Goal: Task Accomplishment & Management: Manage account settings

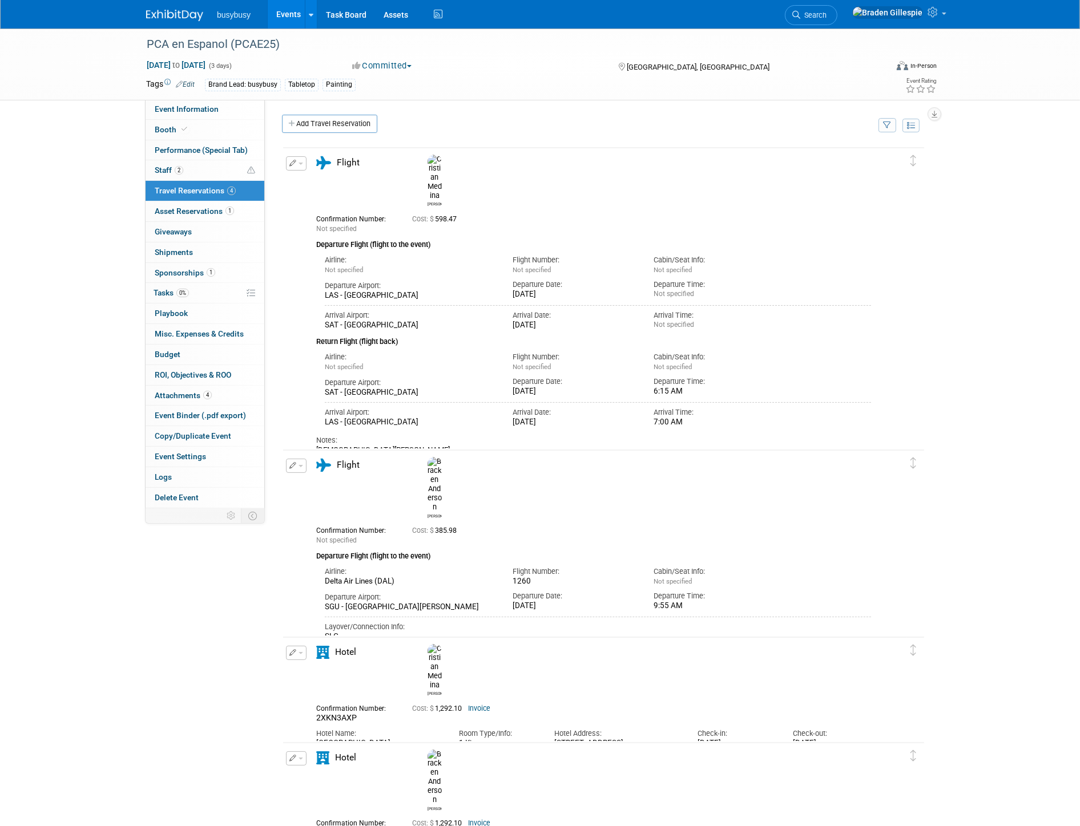
click at [183, 19] on img at bounding box center [174, 15] width 57 height 11
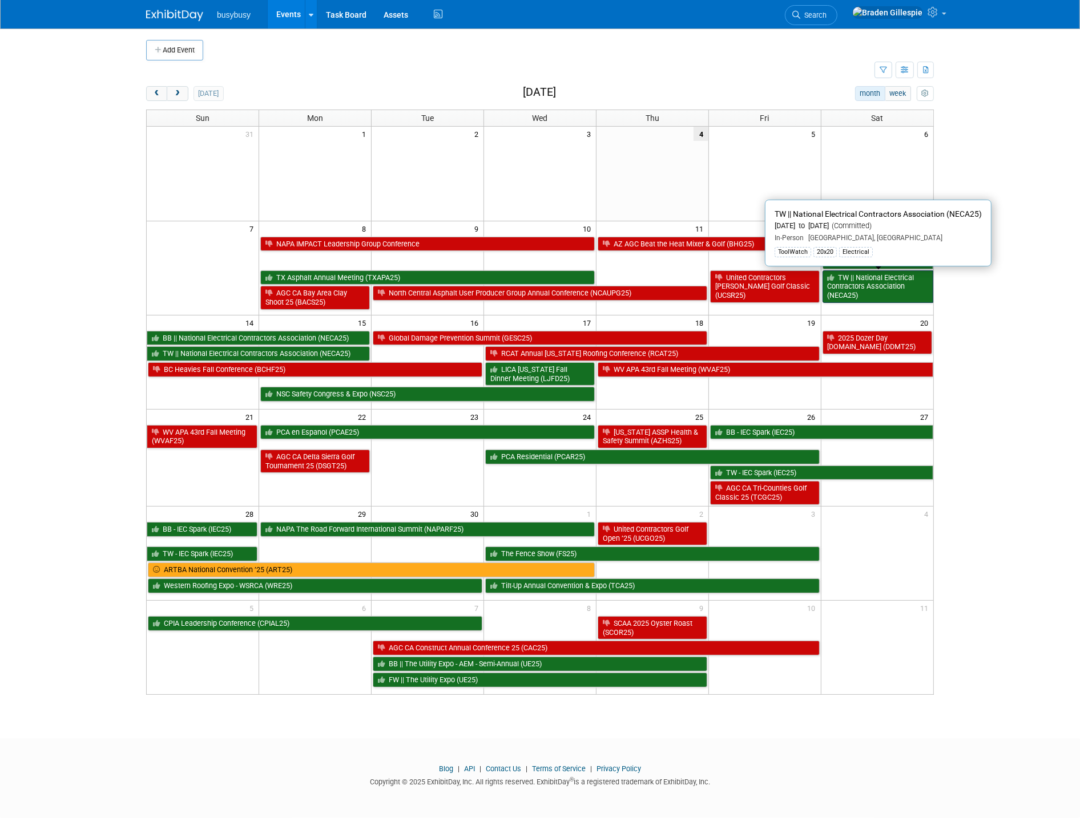
click at [862, 286] on link "TW || National Electrical Contractors Association (NECA25)" at bounding box center [877, 286] width 111 height 33
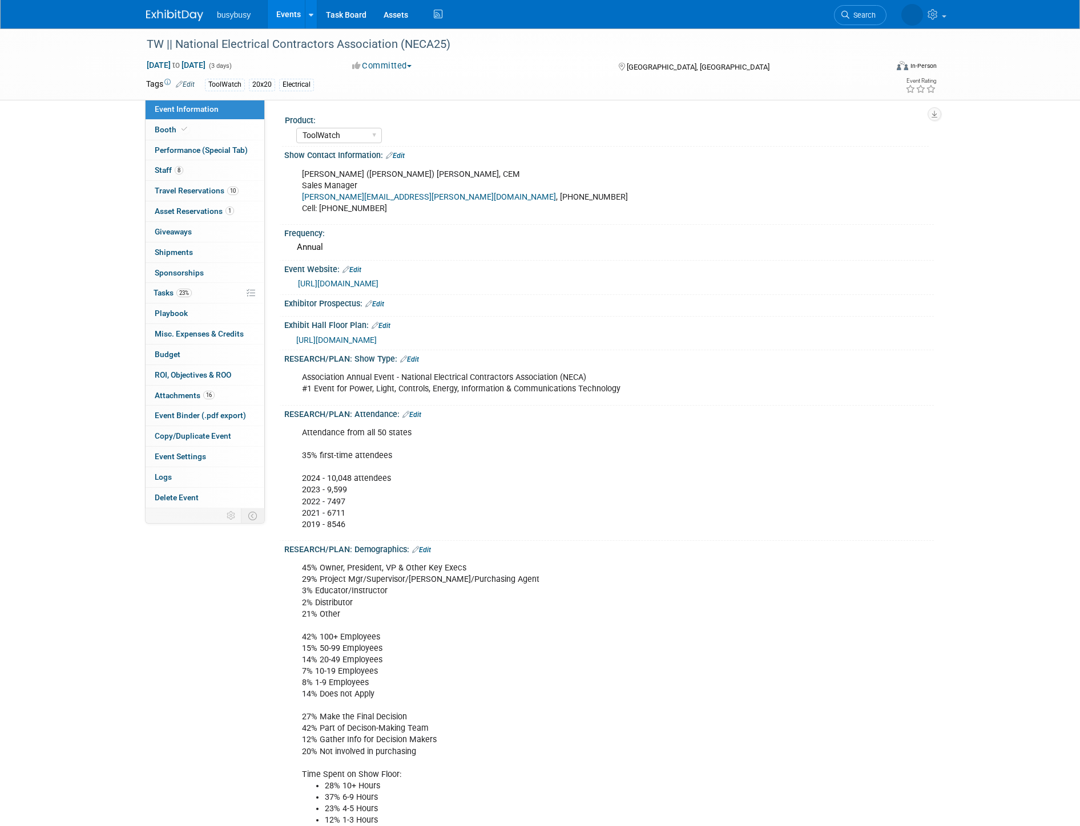
select select "ToolWatch"
click at [179, 134] on span "Booth" at bounding box center [172, 129] width 35 height 9
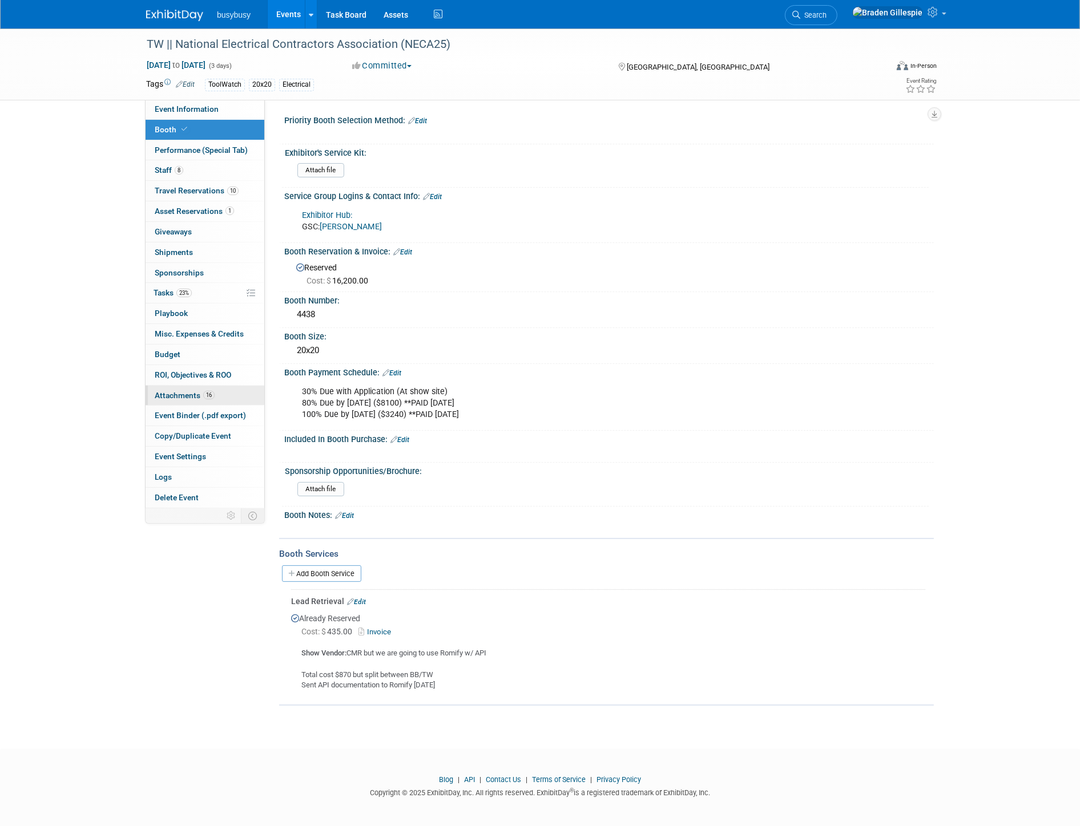
click at [209, 394] on span "16" at bounding box center [208, 395] width 11 height 9
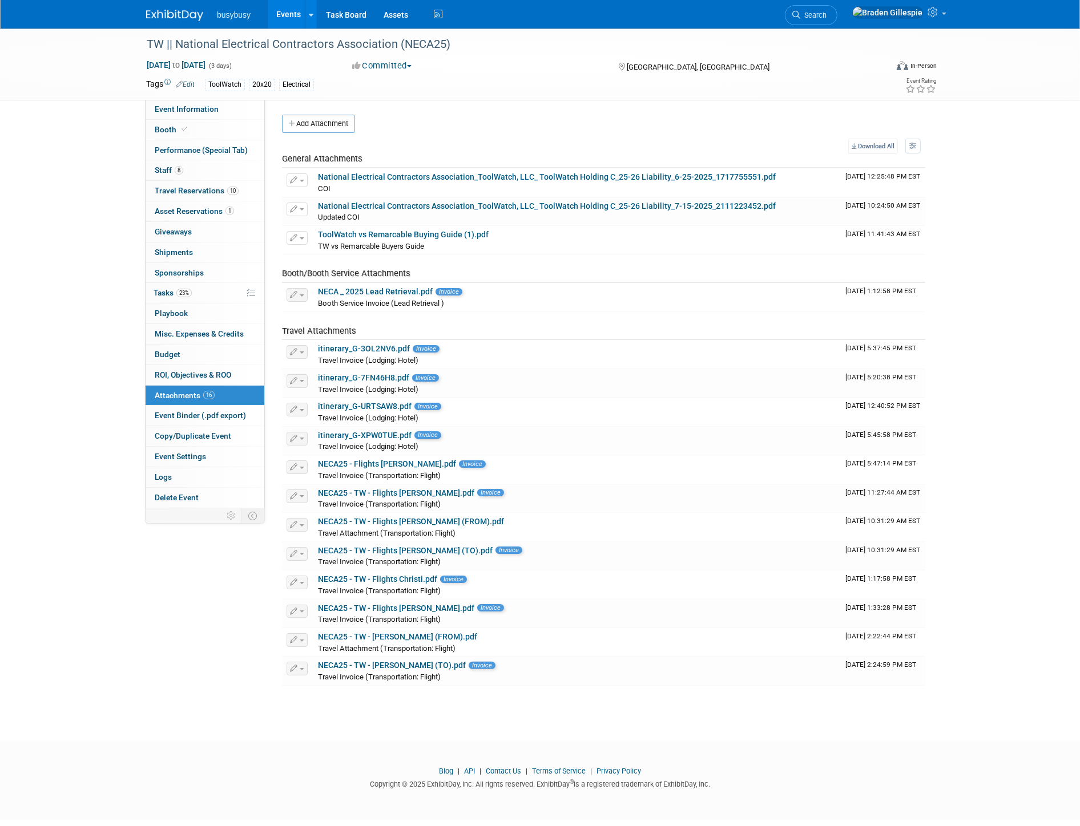
click at [333, 128] on button "Add Attachment" at bounding box center [318, 124] width 73 height 18
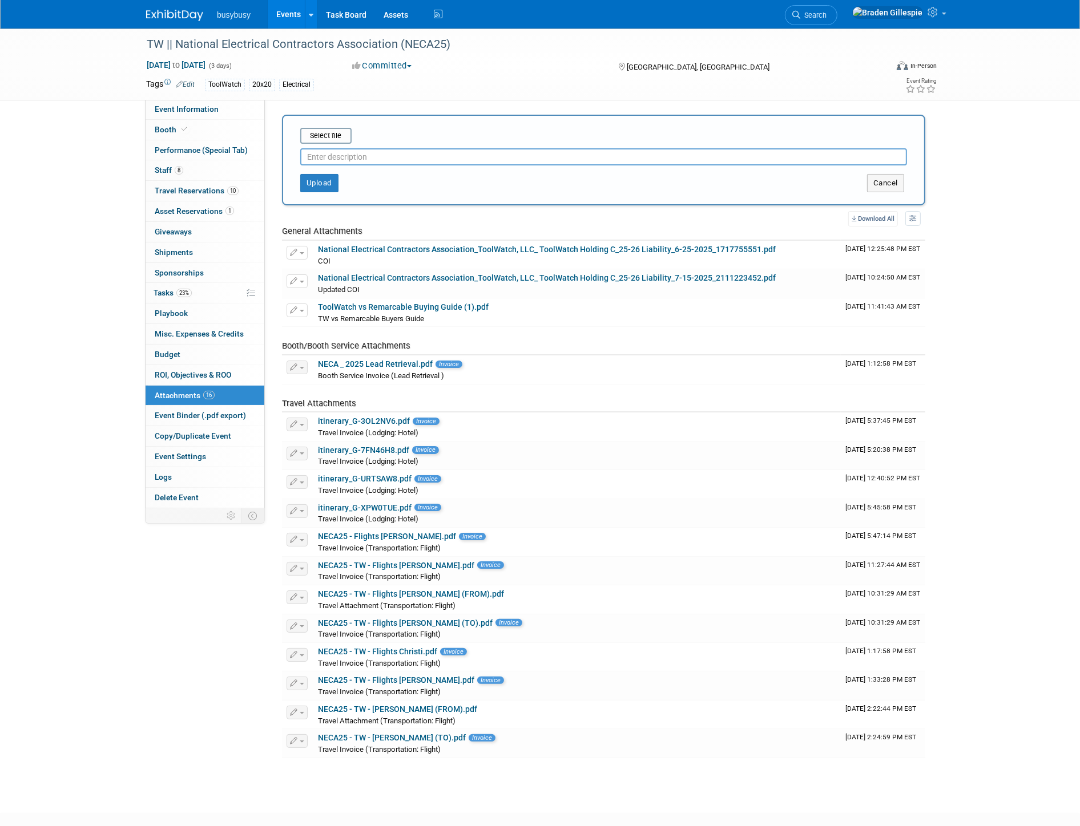
click at [332, 156] on input "text" at bounding box center [603, 156] width 607 height 17
click at [331, 138] on input "file" at bounding box center [283, 136] width 136 height 14
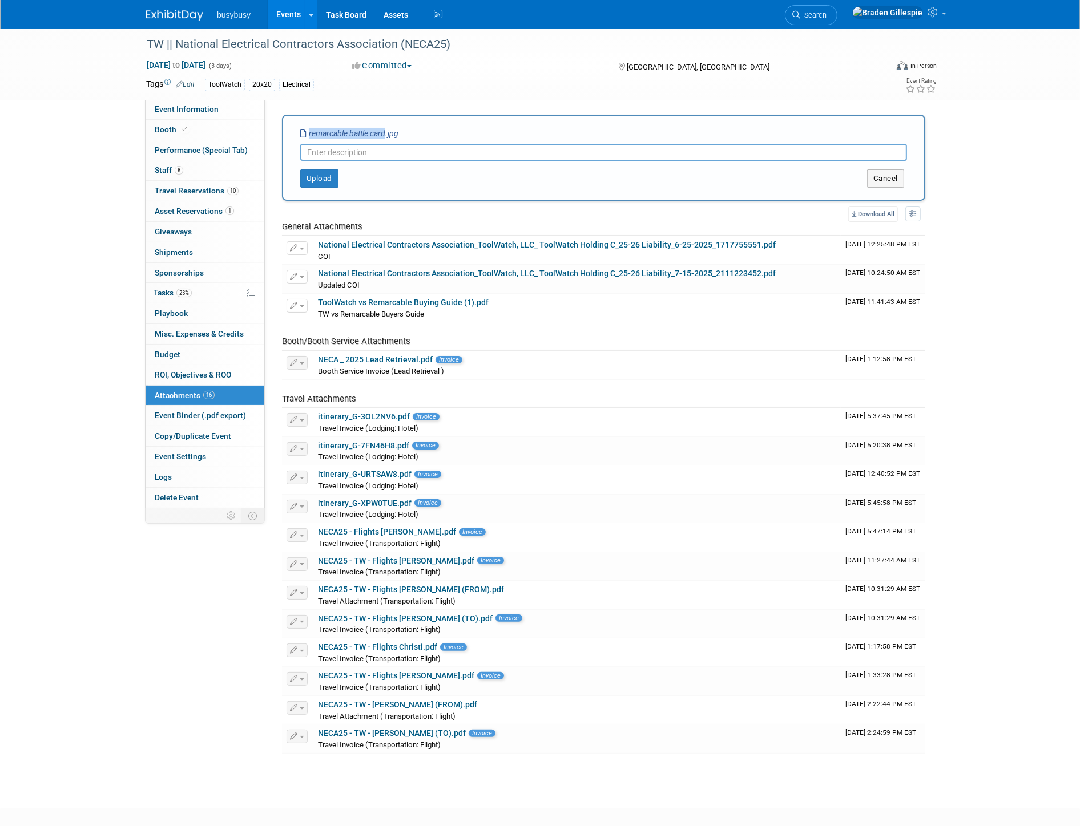
drag, startPoint x: 386, startPoint y: 133, endPoint x: 304, endPoint y: 132, distance: 81.6
click at [306, 132] on icon "remarcable battle card.jpg" at bounding box center [349, 133] width 98 height 9
copy icon "remarcable battle card"
click at [333, 156] on input "text" at bounding box center [603, 152] width 607 height 17
paste input "remarcable battle card"
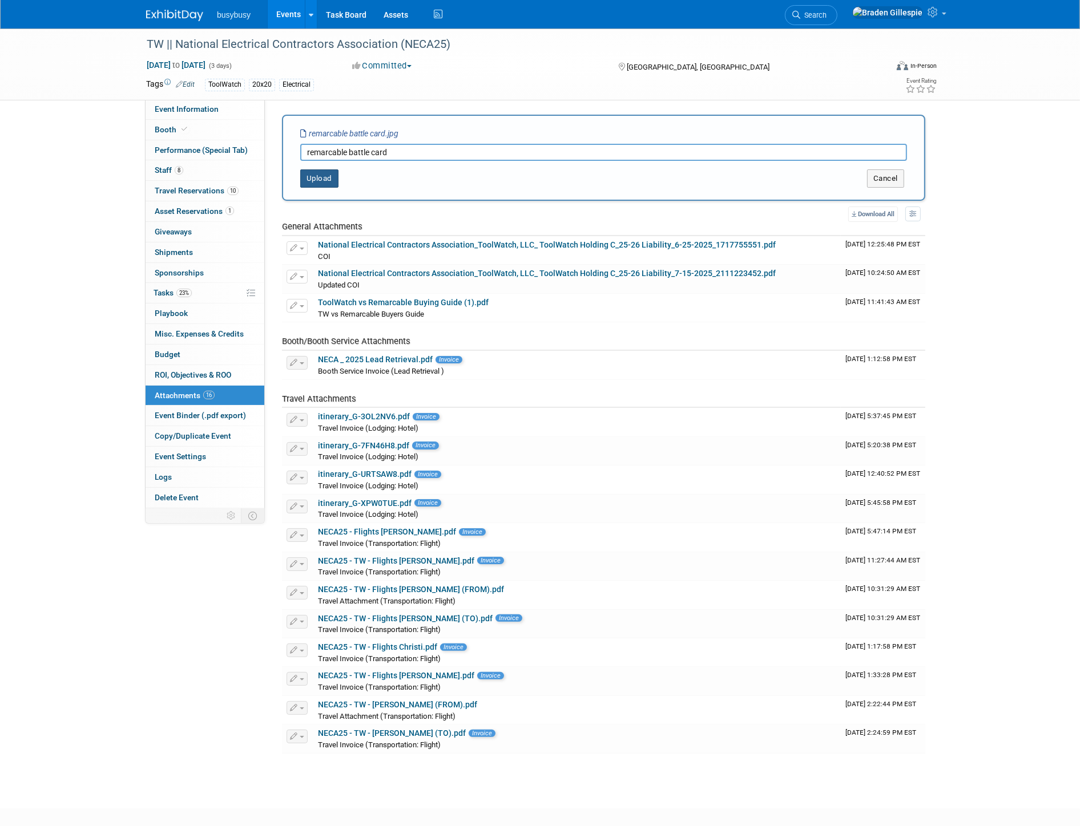
type input "remarcable battle card"
click at [328, 172] on button "Upload" at bounding box center [319, 178] width 38 height 18
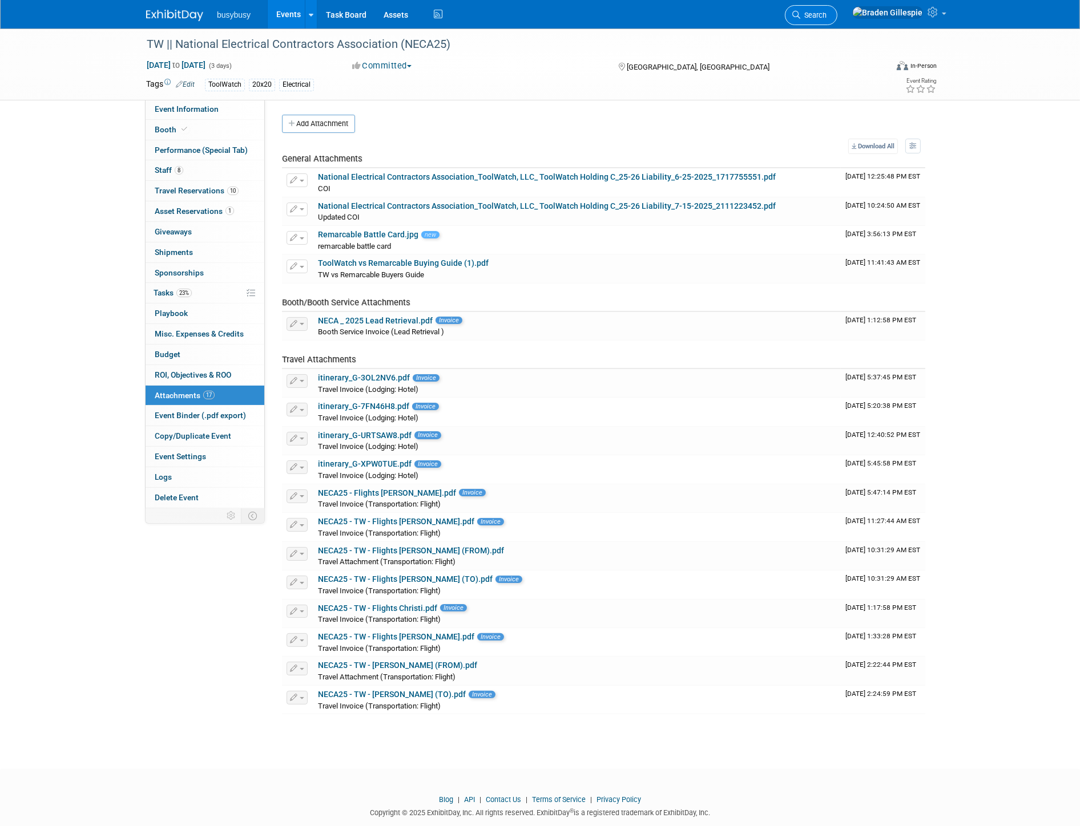
click at [826, 14] on span "Search" at bounding box center [813, 15] width 26 height 9
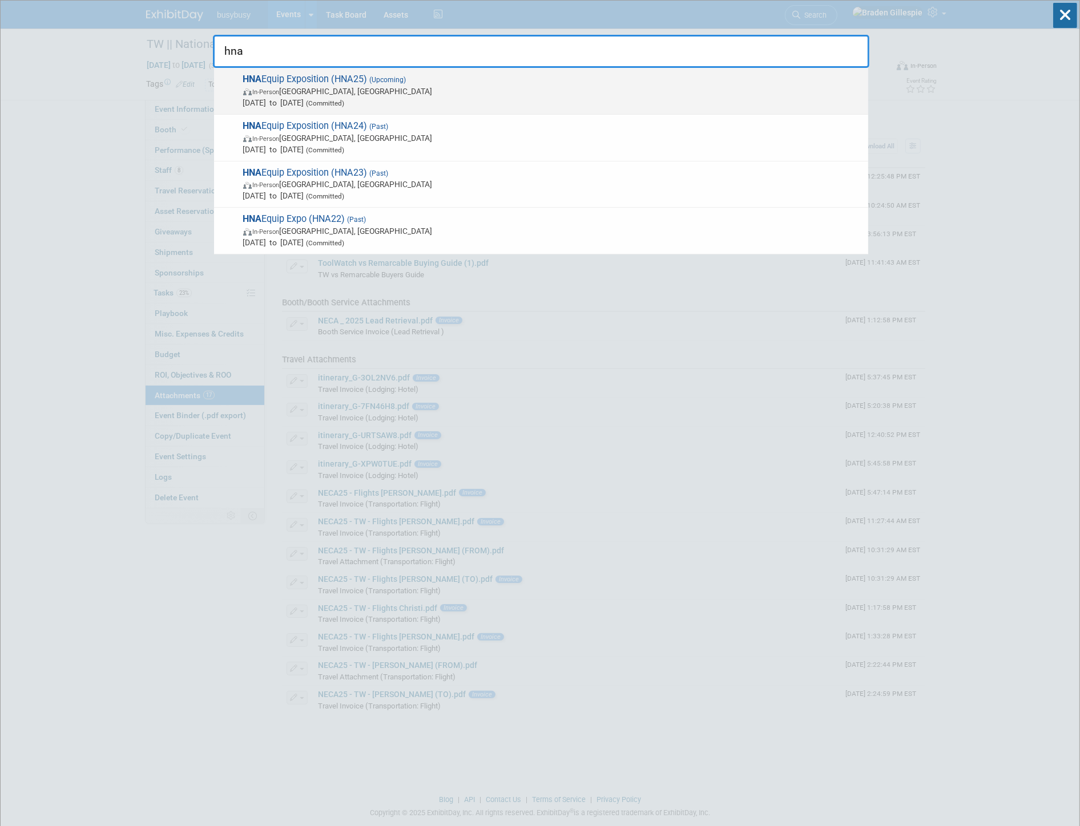
type input "hna"
click at [687, 83] on span "HNA Equip Exposition (HNA25) (Upcoming) In-Person Louisville, KY Oct 22, 2025 t…" at bounding box center [551, 91] width 623 height 35
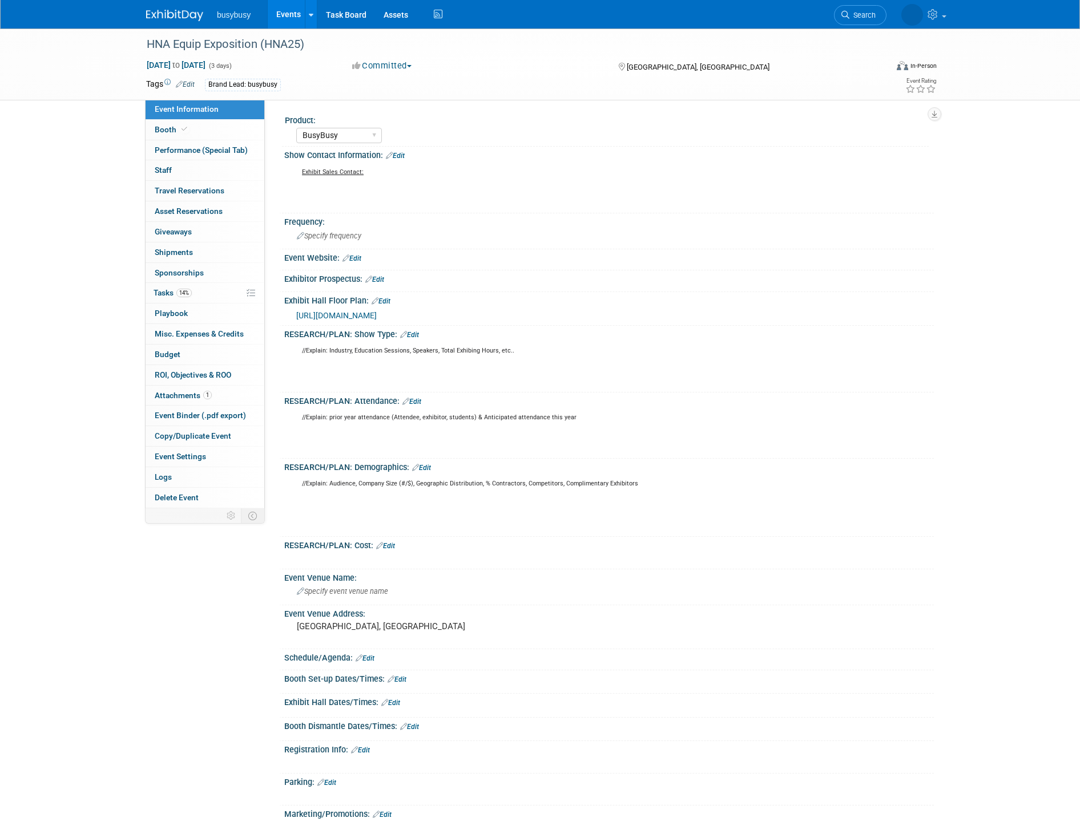
select select "BusyBusy"
click at [196, 132] on link "Booth" at bounding box center [205, 130] width 119 height 20
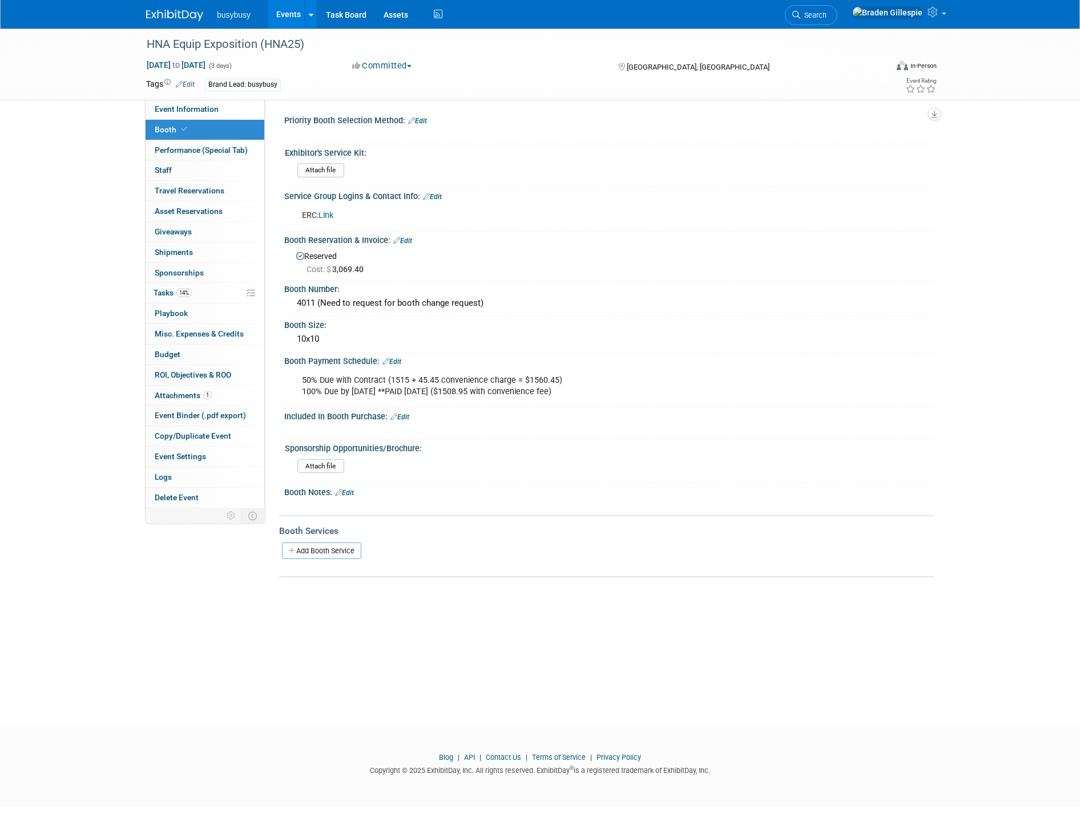
click at [826, 13] on span "Search" at bounding box center [813, 15] width 26 height 9
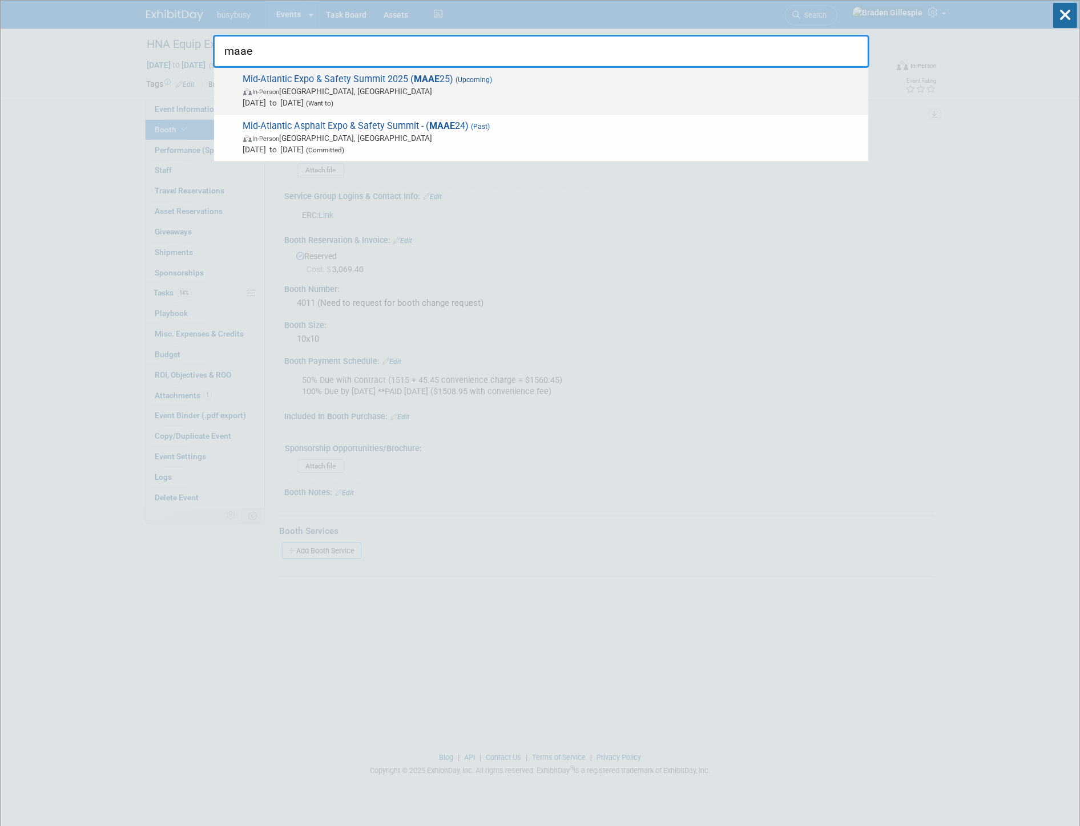
type input "maae"
click at [599, 93] on span "In-Person Richmond, VA" at bounding box center [552, 91] width 619 height 11
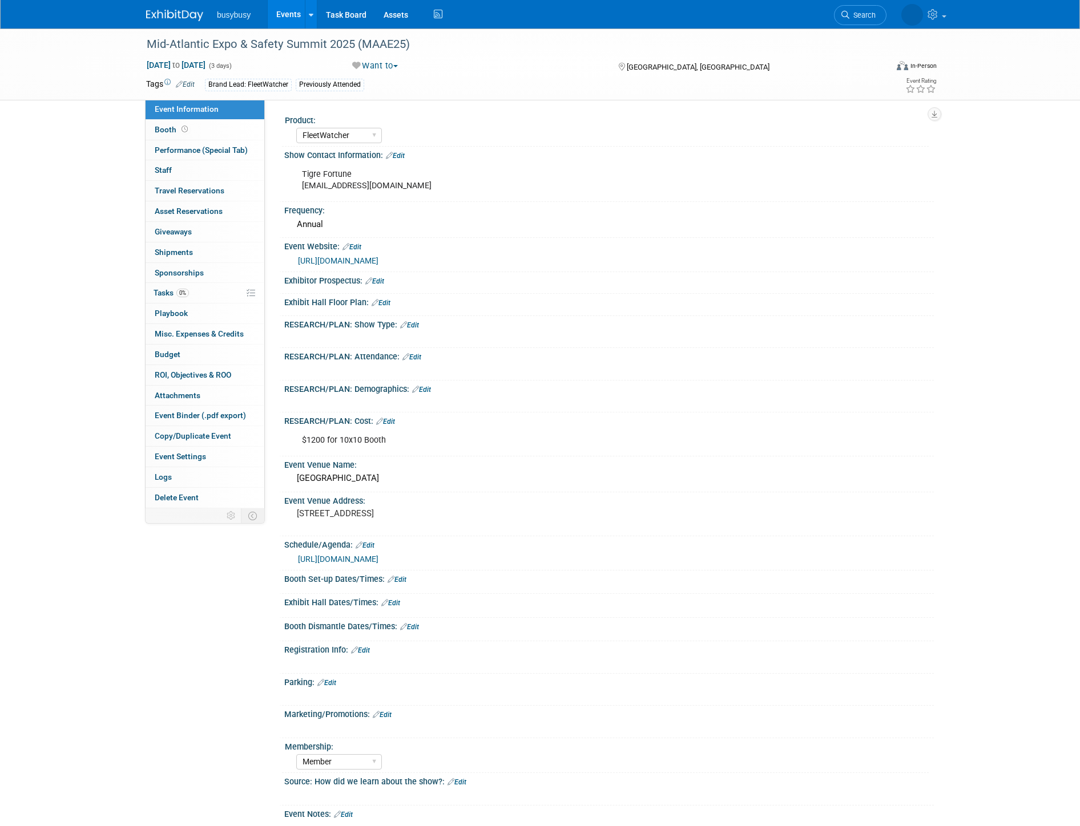
select select "FleetWatcher"
select select "Member"
click at [378, 259] on link "https://midatlanticasphaltexpo.com/" at bounding box center [338, 260] width 80 height 9
click at [800, 11] on icon at bounding box center [796, 15] width 8 height 8
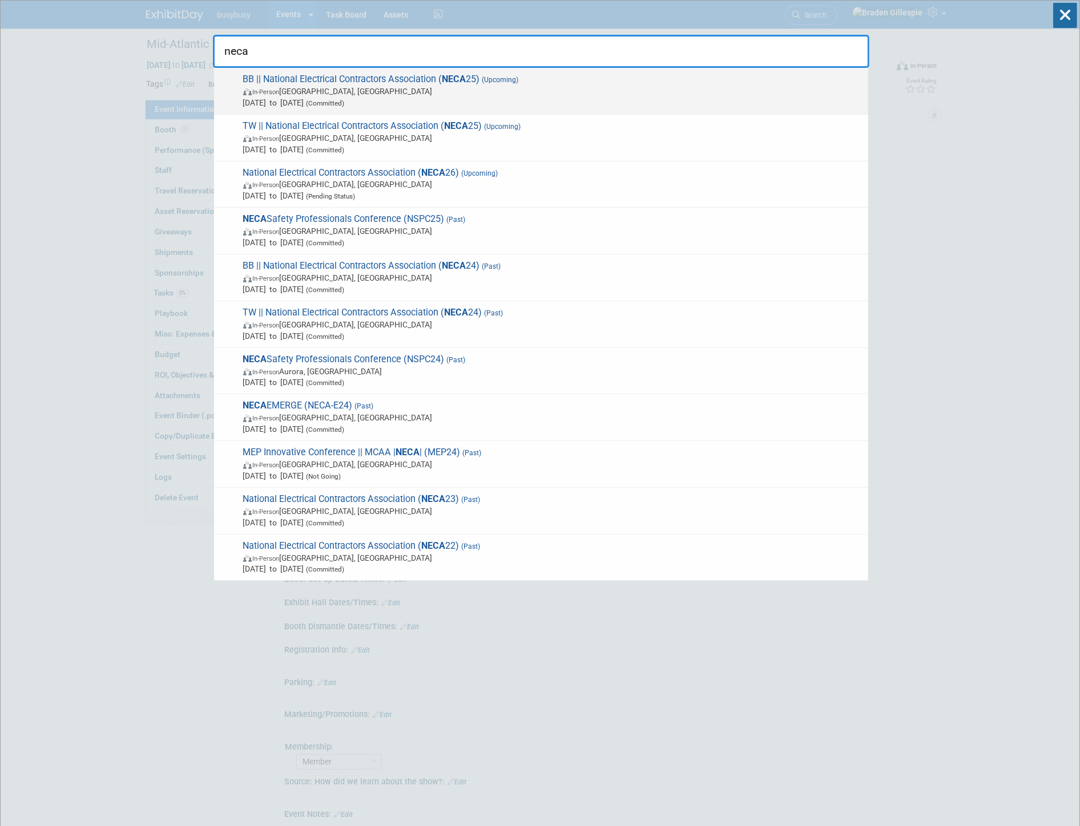
type input "neca"
click at [630, 98] on span "Sep 13, 2025 to Sep 15, 2025 (Committed)" at bounding box center [552, 102] width 619 height 11
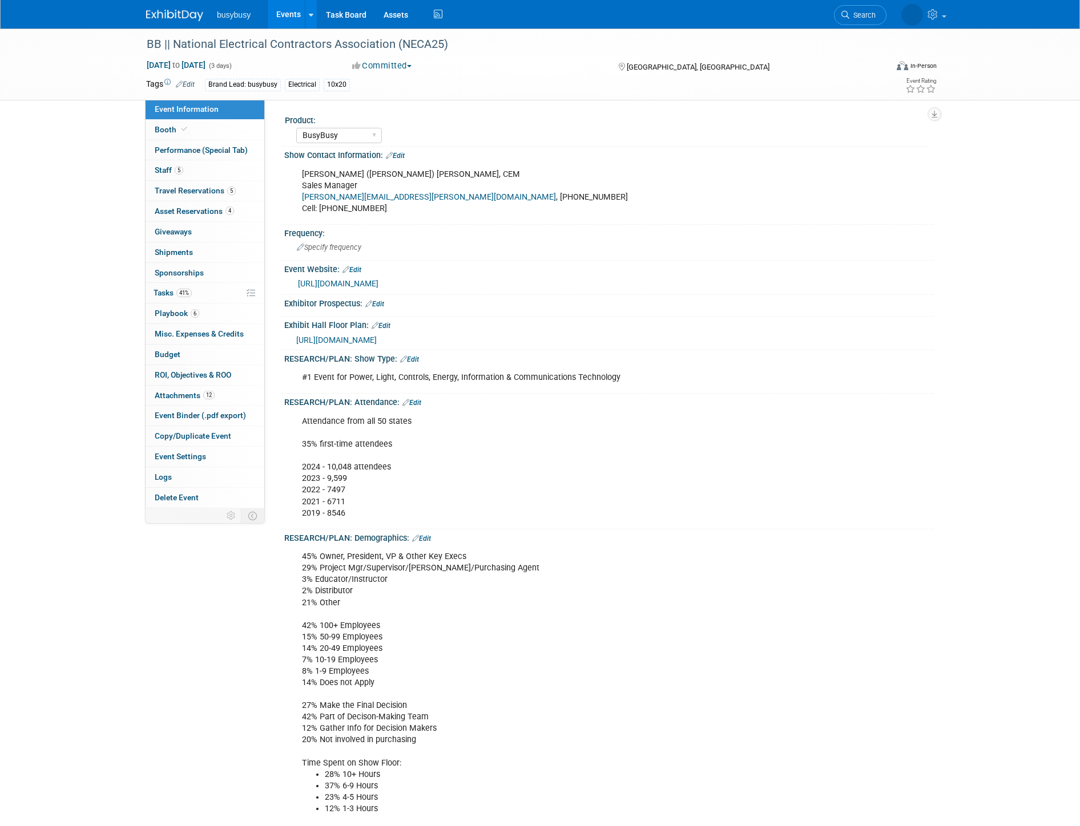
select select "BusyBusy"
click at [837, 20] on link "Search" at bounding box center [811, 15] width 52 height 20
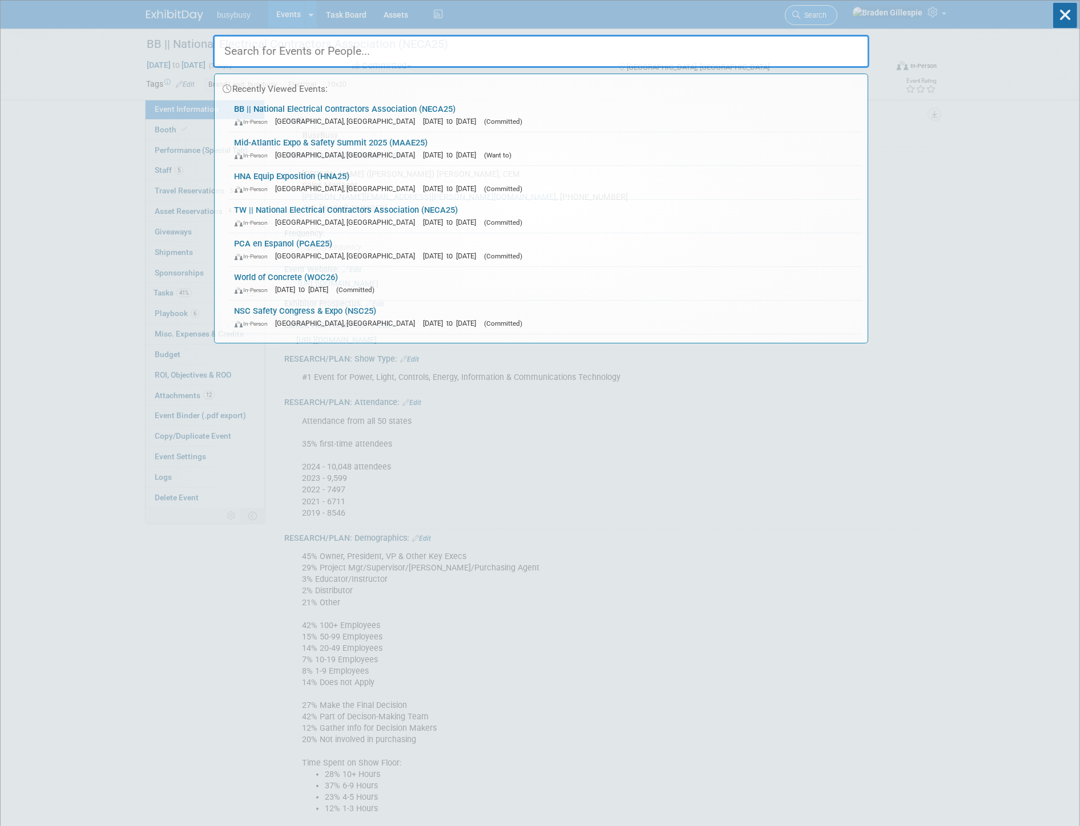
type input "e"
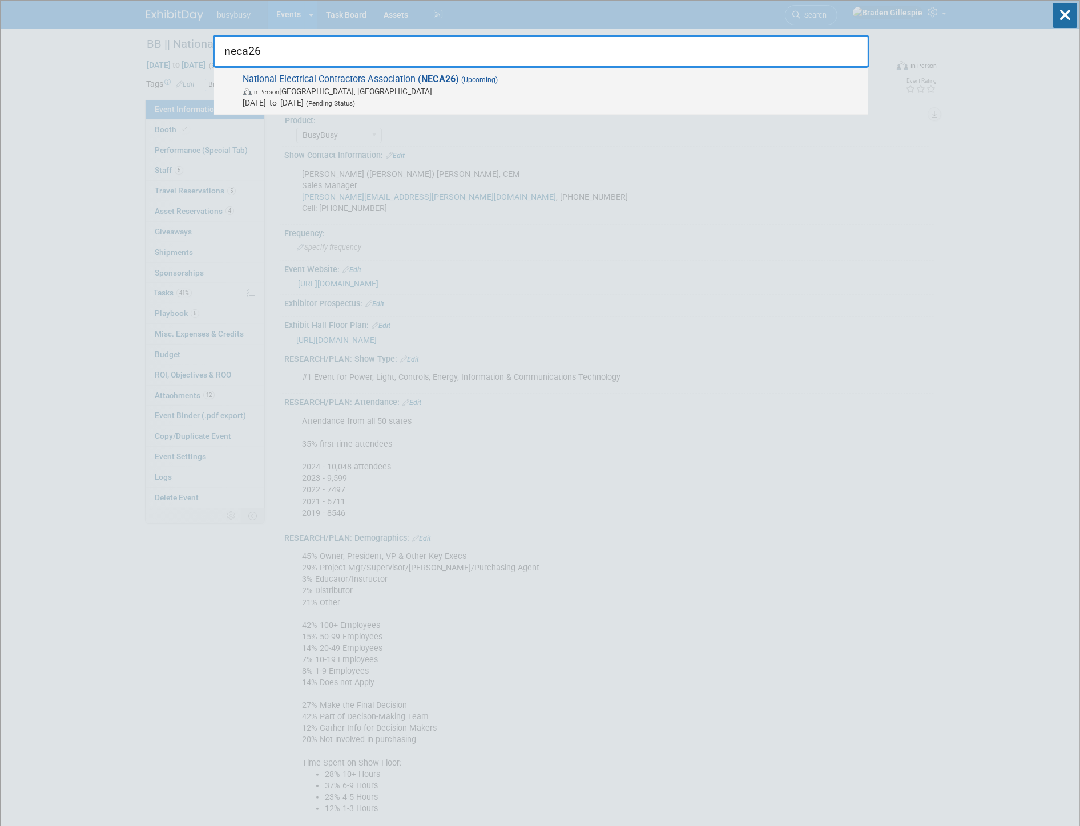
type input "neca26"
click at [654, 95] on span "National Electrical Contractors Association ( NECA26 ) (Upcoming) In-Person [GE…" at bounding box center [551, 91] width 623 height 35
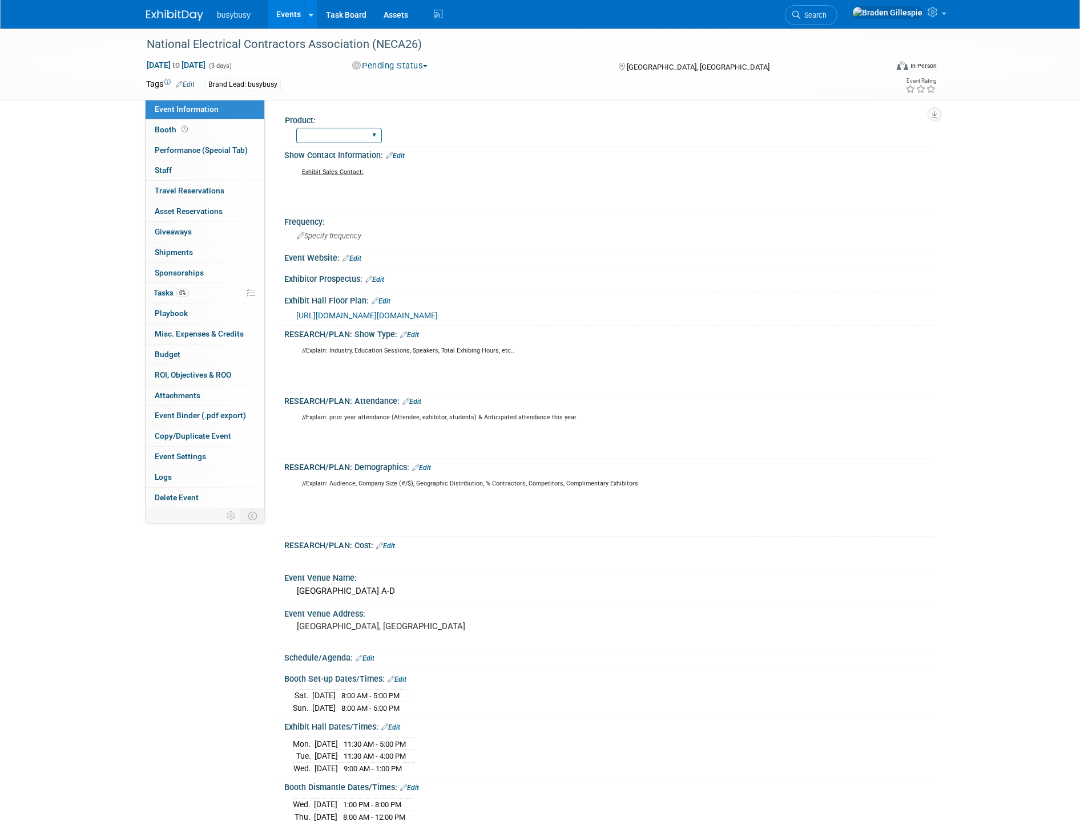
click at [366, 138] on select "AlignOps BusyBusy FleetWatcher SafetyReports ToolWatch" at bounding box center [339, 135] width 86 height 15
select select "AlignOps"
click at [296, 128] on select "AlignOps BusyBusy FleetWatcher SafetyReports ToolWatch" at bounding box center [339, 135] width 86 height 15
click at [195, 130] on link "Booth" at bounding box center [205, 130] width 119 height 20
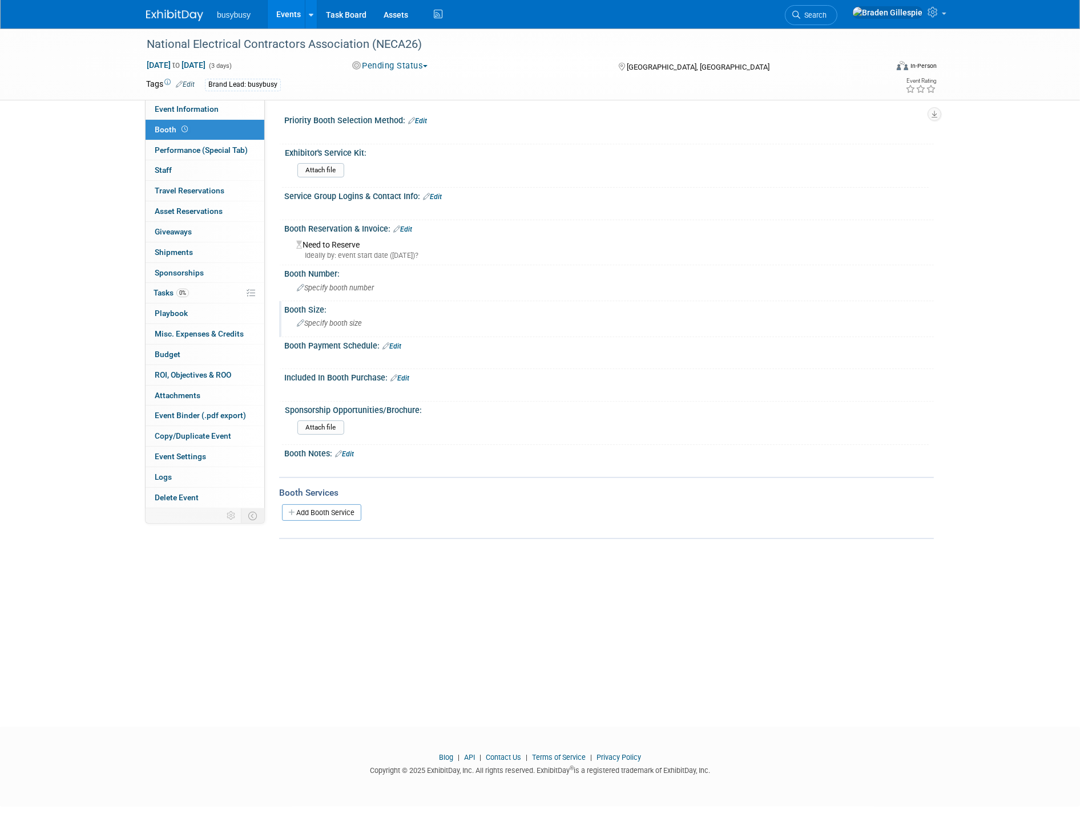
click at [350, 319] on span "Specify booth size" at bounding box center [329, 323] width 65 height 9
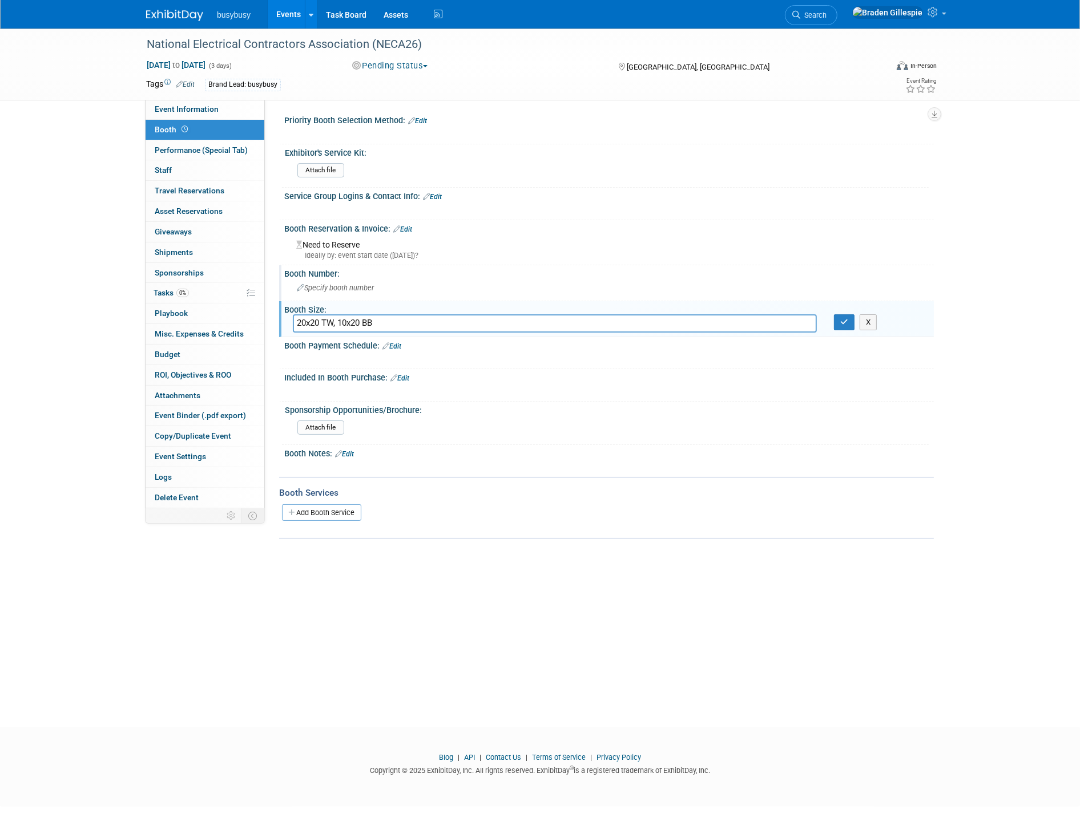
type input "20x20 TW, 10x20 BB"
click at [363, 289] on div "Specify booth number" at bounding box center [609, 288] width 632 height 18
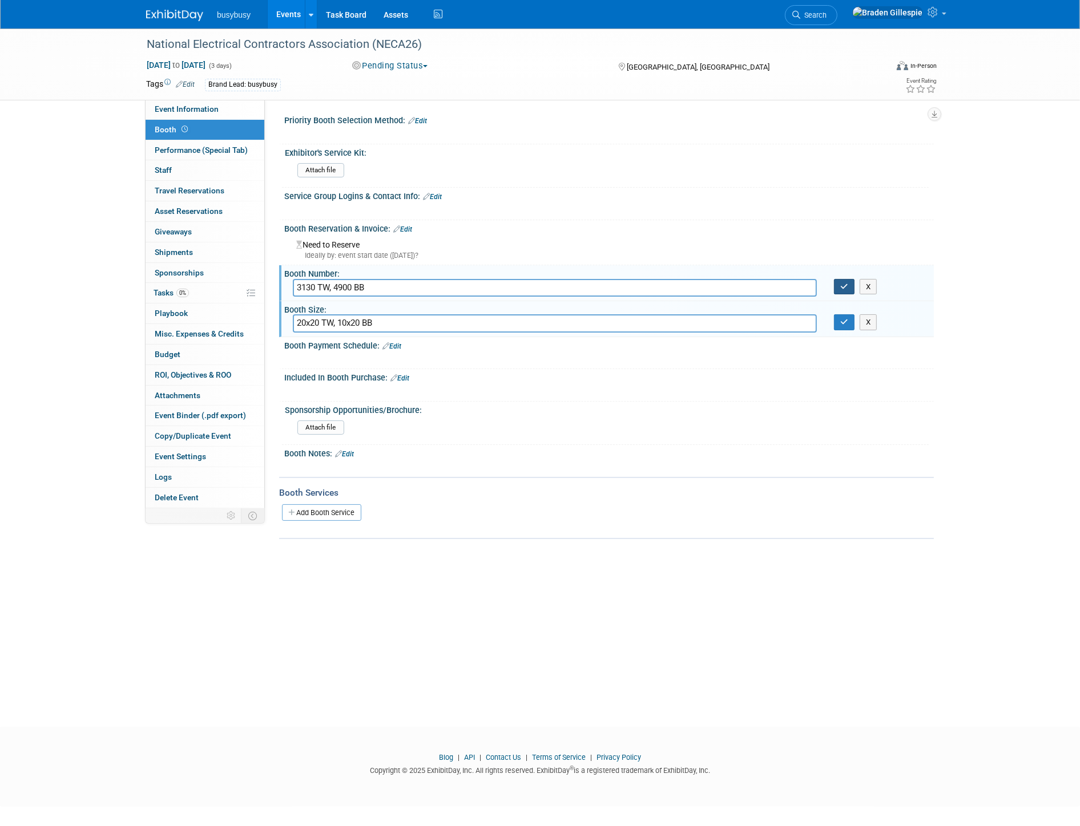
type input "3130 TW, 4900 BB"
click at [839, 290] on button "button" at bounding box center [844, 287] width 21 height 16
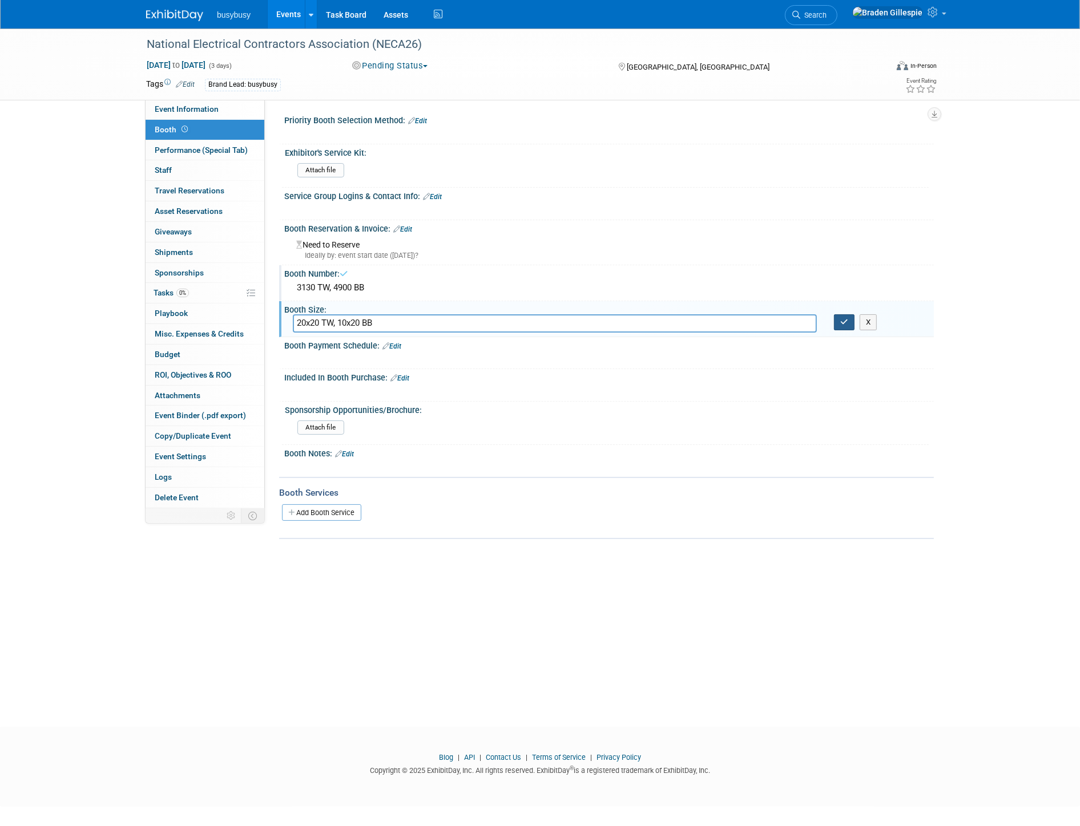
click at [845, 321] on icon "button" at bounding box center [844, 321] width 8 height 7
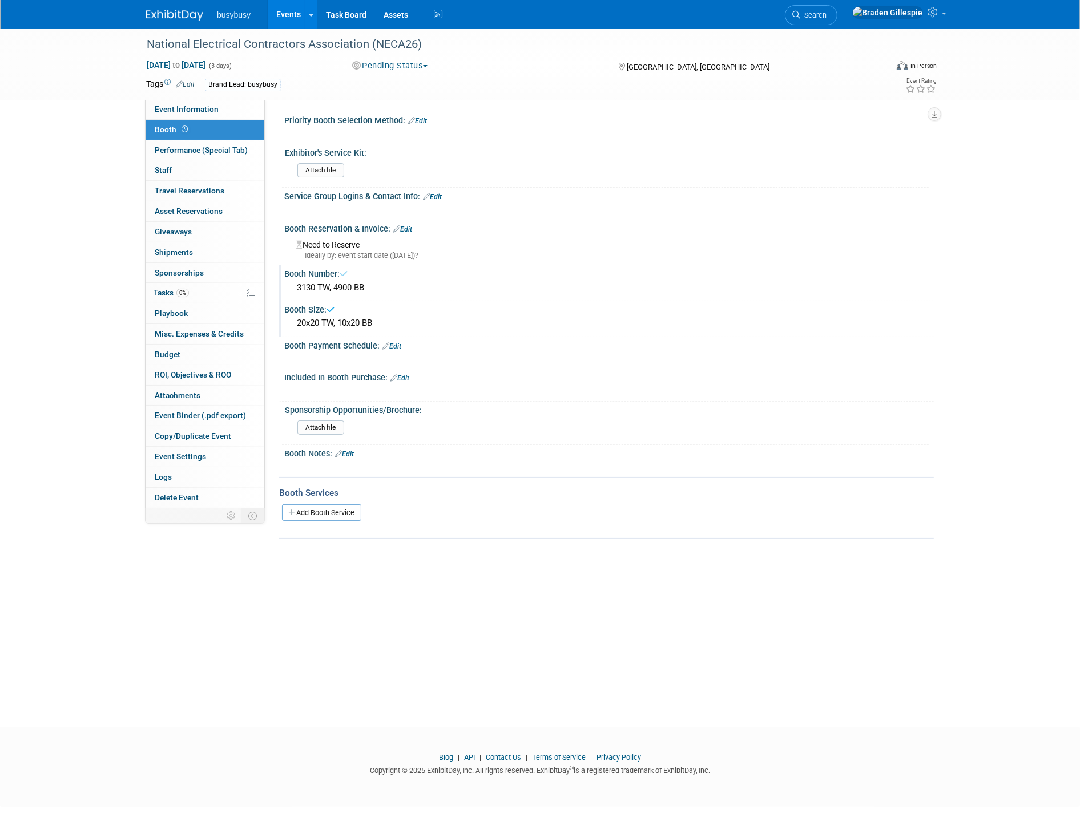
click at [398, 344] on link "Edit" at bounding box center [391, 346] width 19 height 8
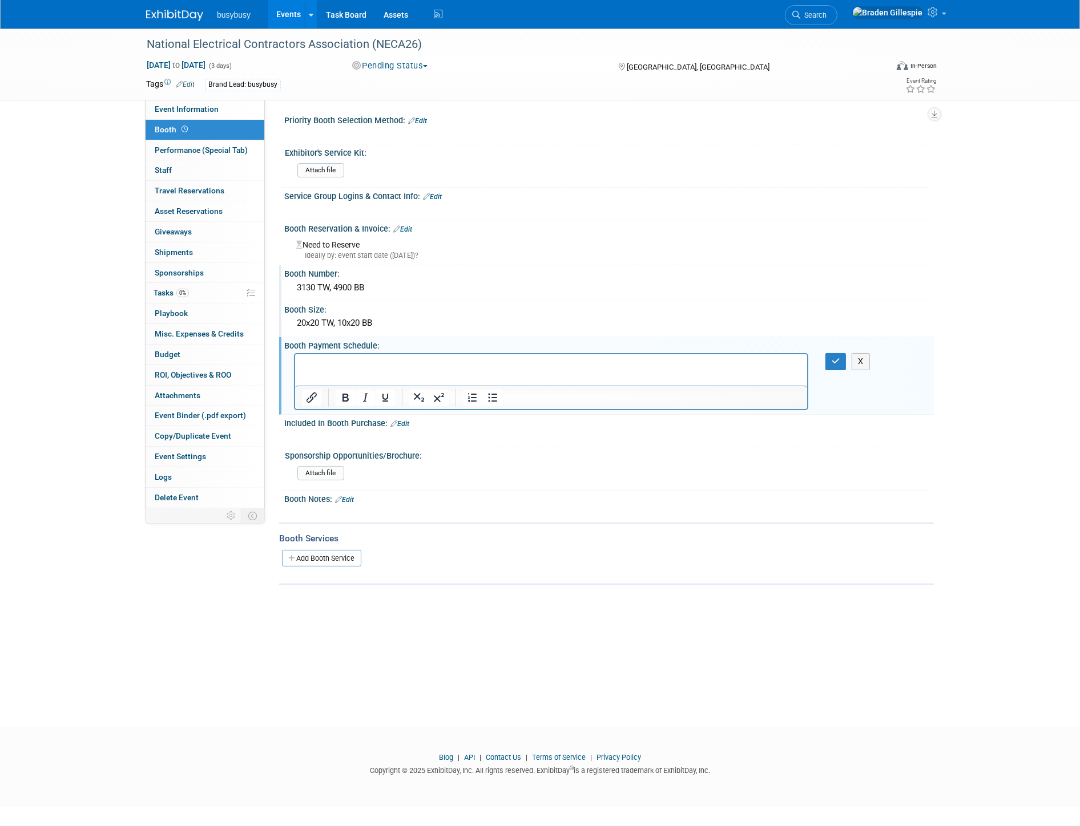
click at [488, 369] on p "Rich Text Area. Press ALT-0 for help." at bounding box center [550, 364] width 499 height 11
click at [486, 366] on p "1st Deposit with Selection **PAID $4860 BB" at bounding box center [550, 364] width 499 height 11
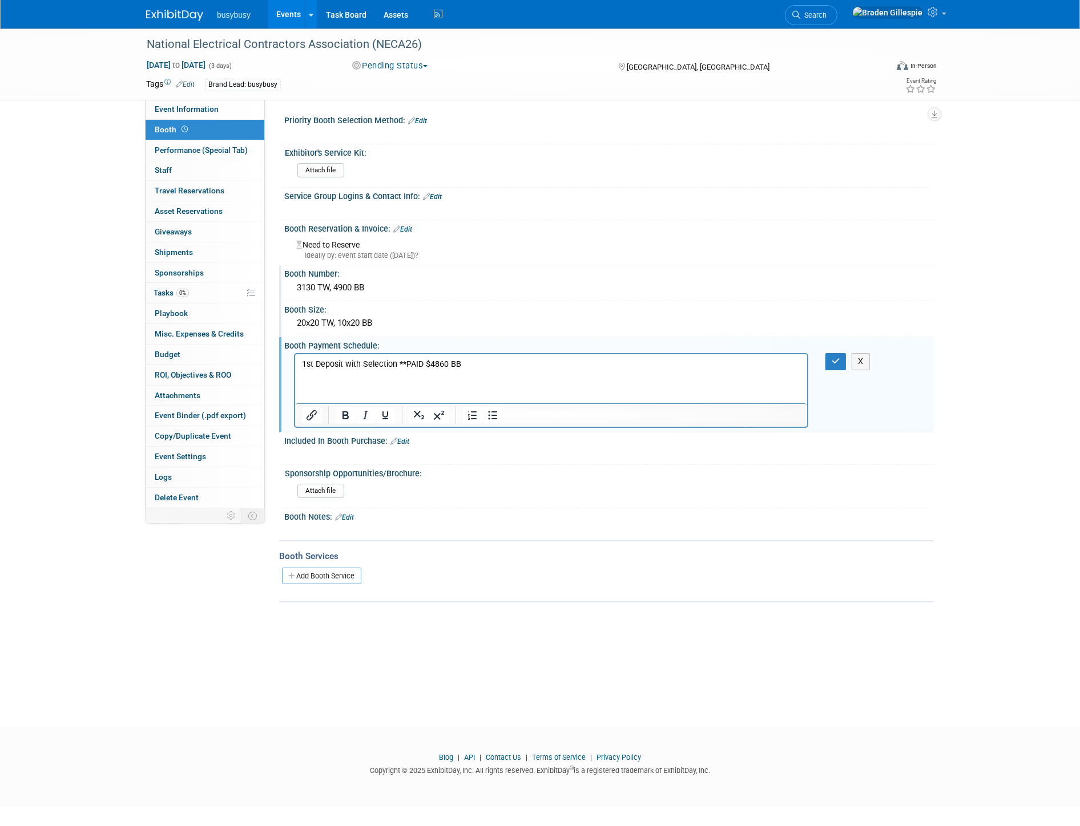
scroll to position [1, 0]
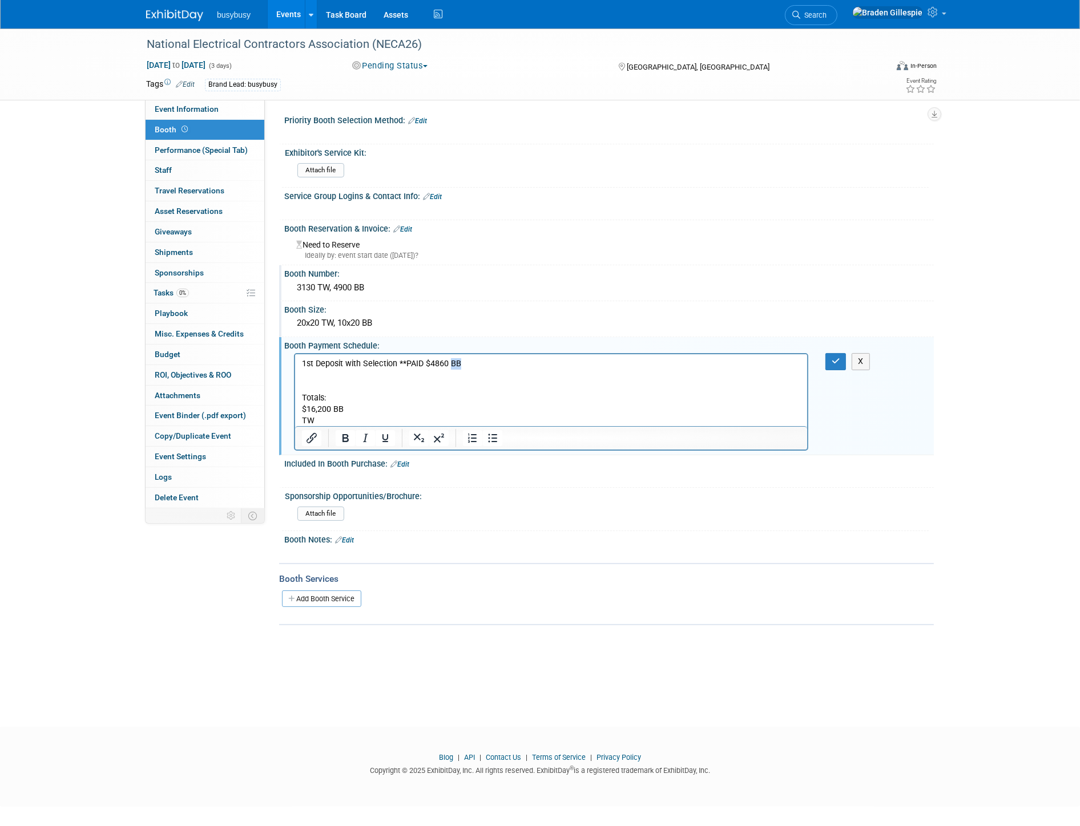
drag, startPoint x: 458, startPoint y: 360, endPoint x: 448, endPoint y: 365, distance: 11.2
click at [448, 363] on p "1st Deposit with Selection **PAID $4860 BB" at bounding box center [550, 363] width 499 height 11
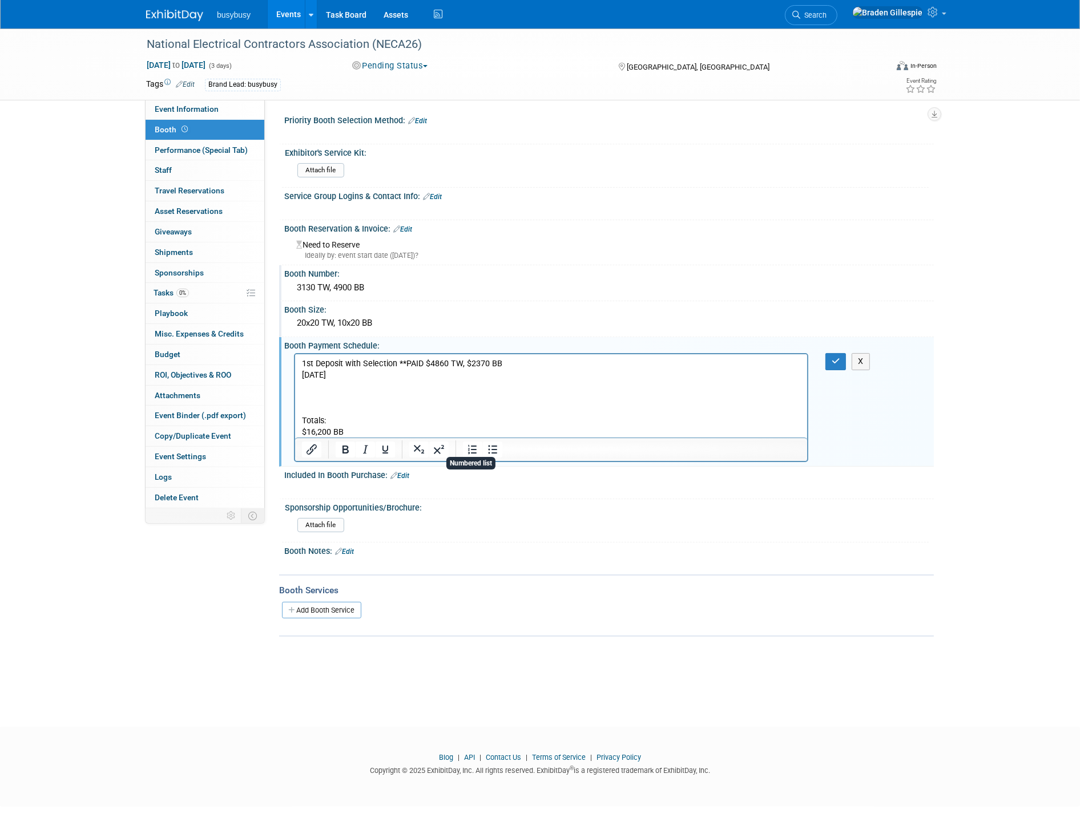
scroll to position [0, 0]
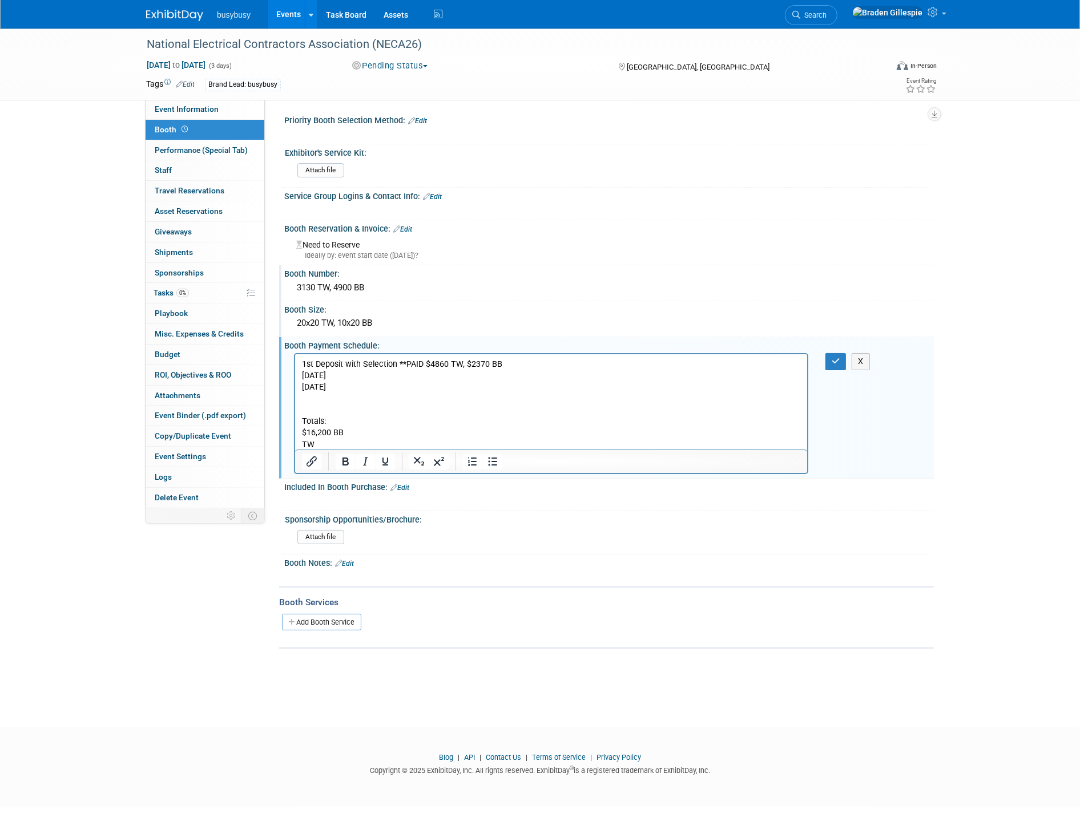
click at [397, 377] on p "[DATE]" at bounding box center [550, 375] width 499 height 11
click at [383, 446] on p "TW" at bounding box center [550, 444] width 499 height 11
click at [303, 445] on p "TW" at bounding box center [550, 444] width 499 height 11
drag, startPoint x: 329, startPoint y: 434, endPoint x: 294, endPoint y: 431, distance: 34.4
click at [296, 430] on html "1st Deposit with Selection **PAID $4860 TW, $2370 BB [DATE] 2nd Installment Due…" at bounding box center [550, 402] width 512 height 96
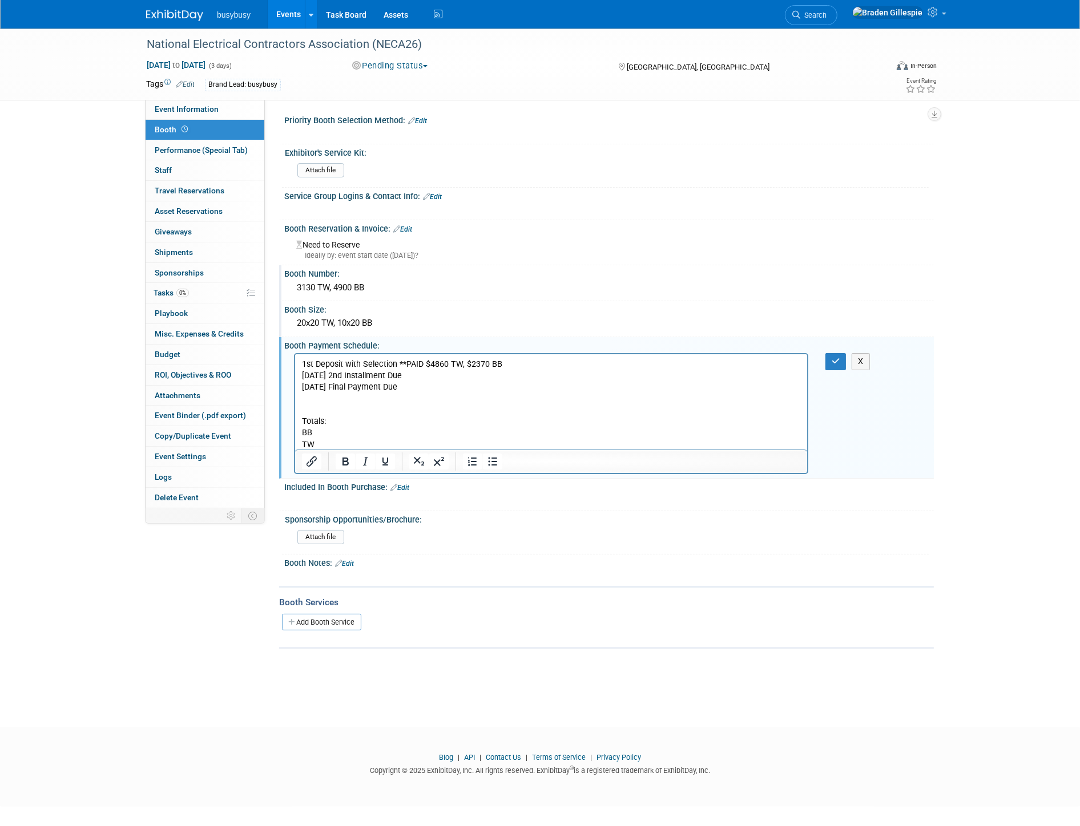
click at [301, 445] on p "TW" at bounding box center [550, 444] width 499 height 11
click at [300, 433] on html "1st Deposit with Selection **PAID $4860 TW, $2370 BB [DATE] 2nd Installment Due…" at bounding box center [550, 402] width 512 height 96
click at [434, 196] on link "Edit" at bounding box center [432, 197] width 19 height 8
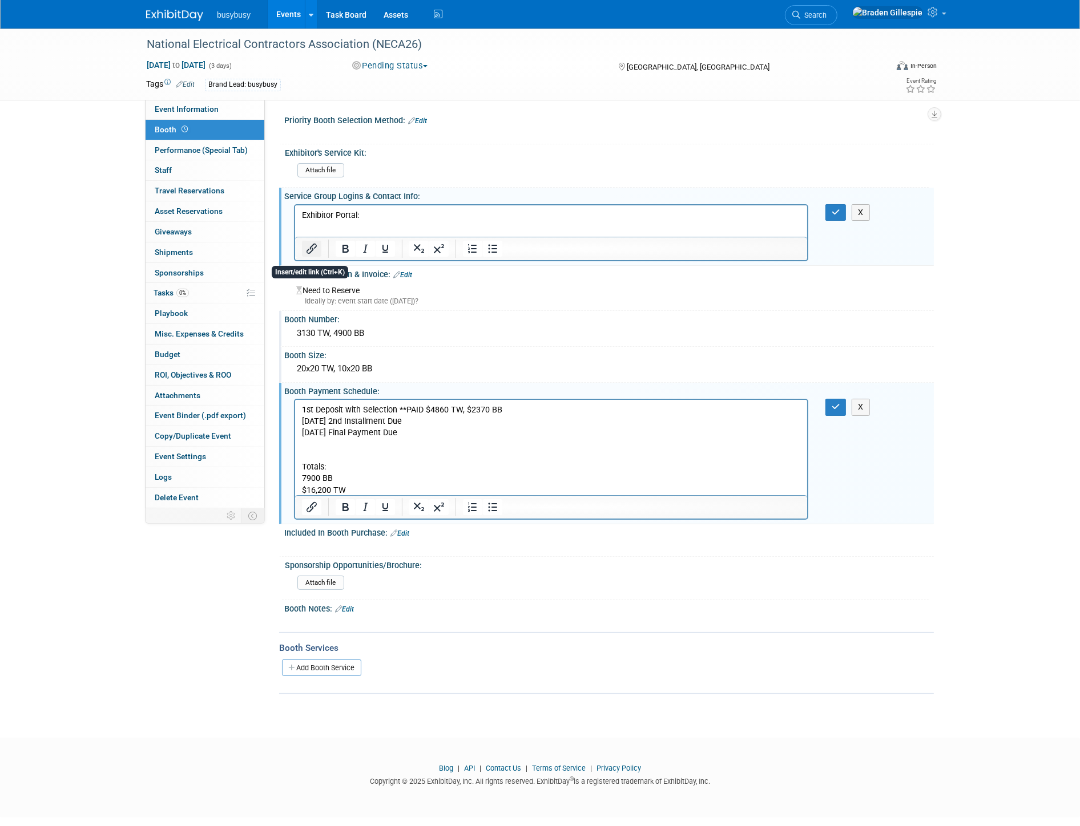
click at [305, 242] on icon "Insert/edit link" at bounding box center [312, 249] width 14 height 14
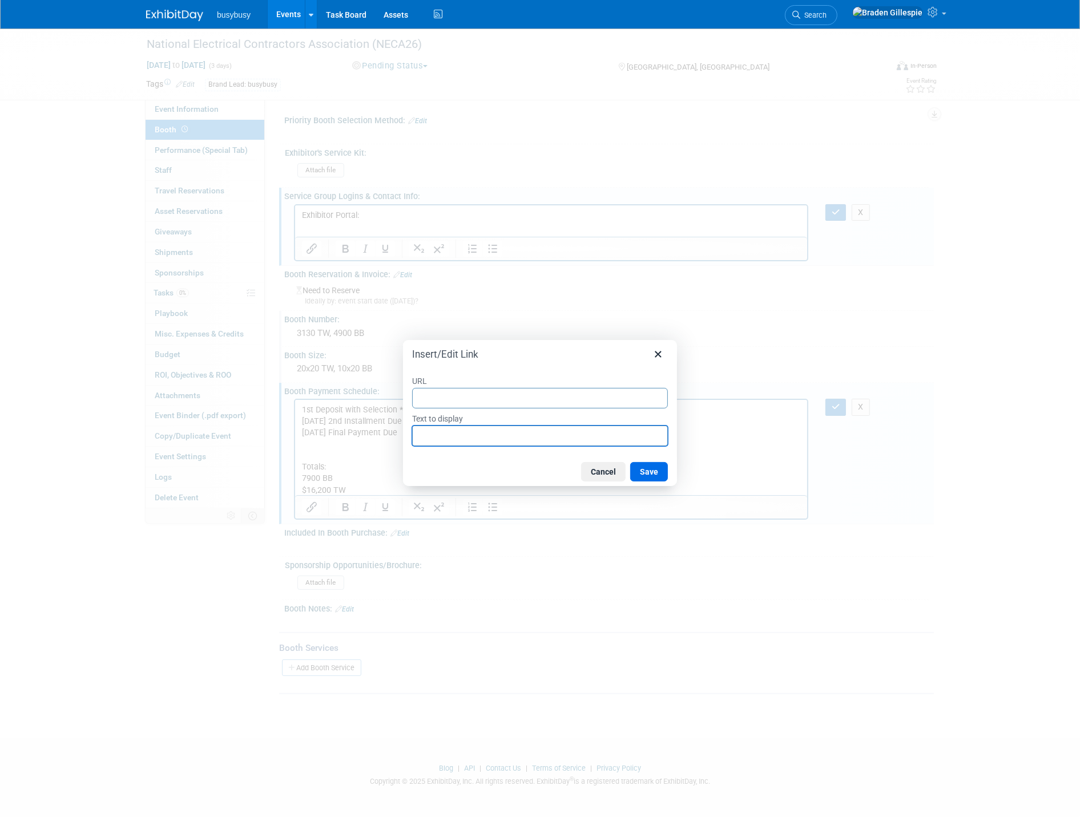
click at [437, 442] on input "Text to display" at bounding box center [540, 436] width 256 height 21
type input "Smallworldlabs"
click at [445, 398] on input "URL" at bounding box center [540, 398] width 256 height 21
paste input "[URL][DOMAIN_NAME]"
type input "[URL][DOMAIN_NAME]"
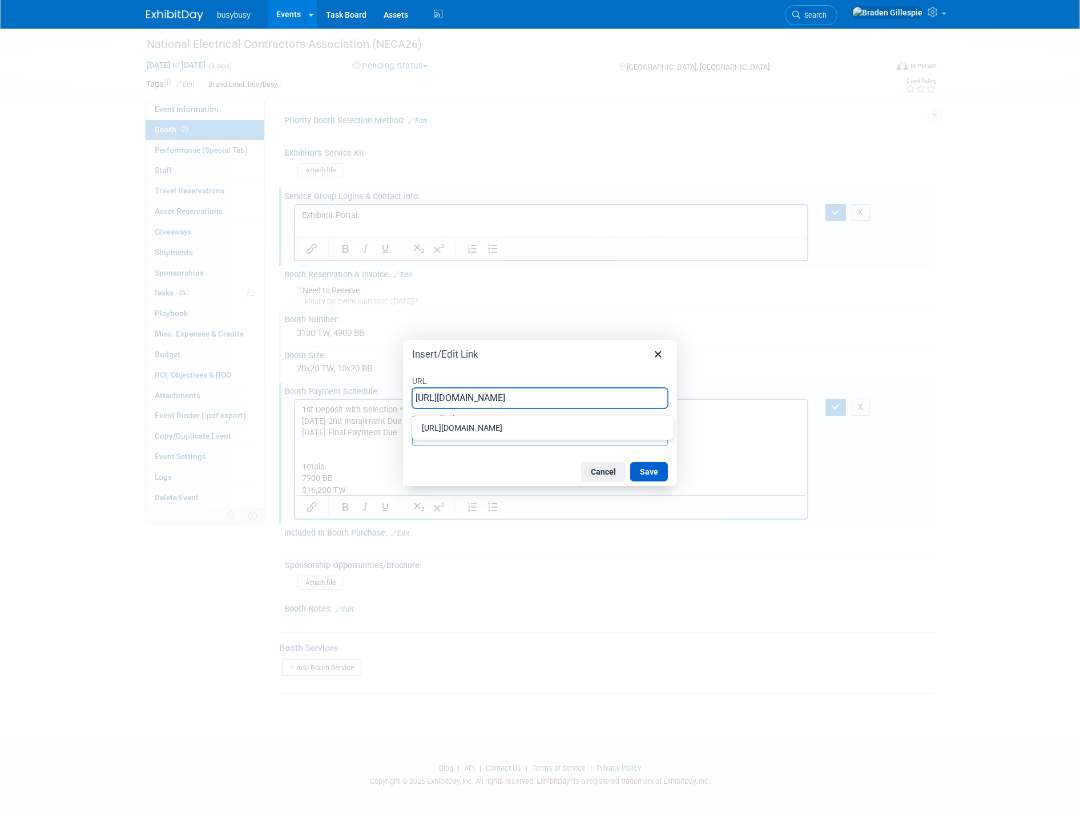
click at [652, 474] on button "Save" at bounding box center [649, 471] width 38 height 19
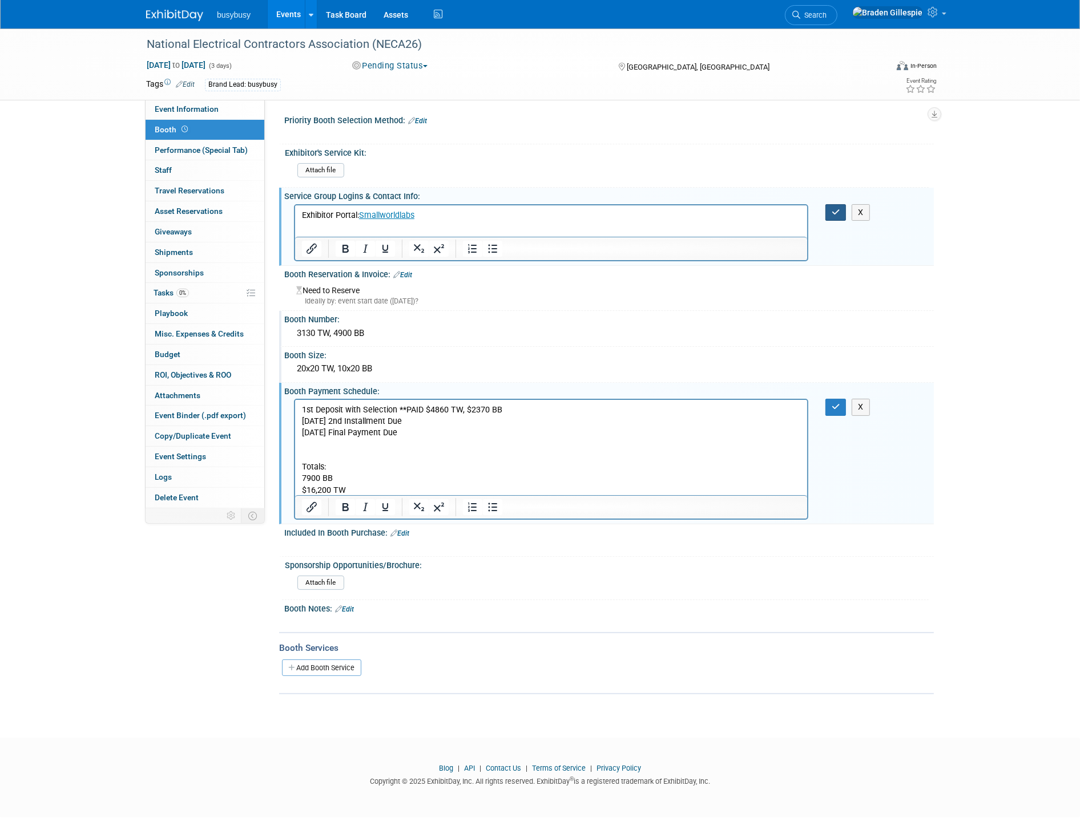
drag, startPoint x: 827, startPoint y: 209, endPoint x: 822, endPoint y: 217, distance: 10.3
click at [826, 210] on button "button" at bounding box center [835, 212] width 21 height 17
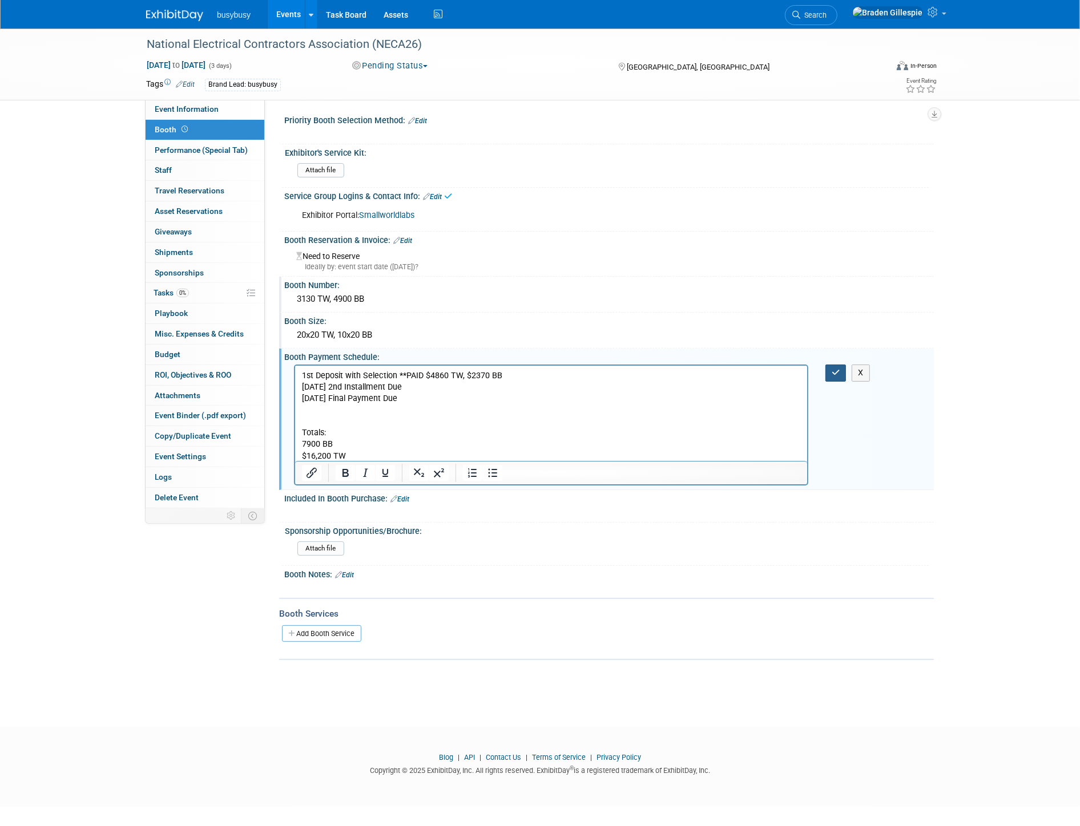
click at [835, 374] on button "button" at bounding box center [835, 373] width 21 height 17
